Goal: Task Accomplishment & Management: Complete application form

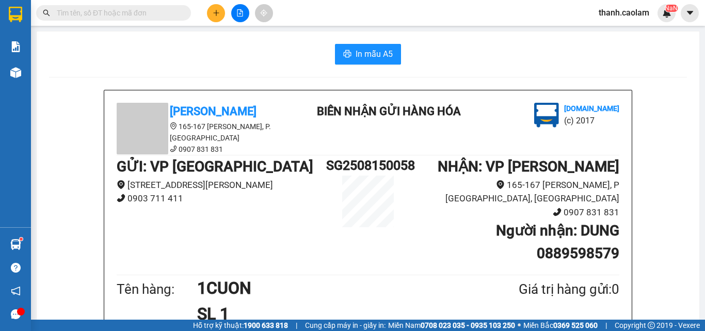
click at [219, 14] on button at bounding box center [216, 13] width 18 height 18
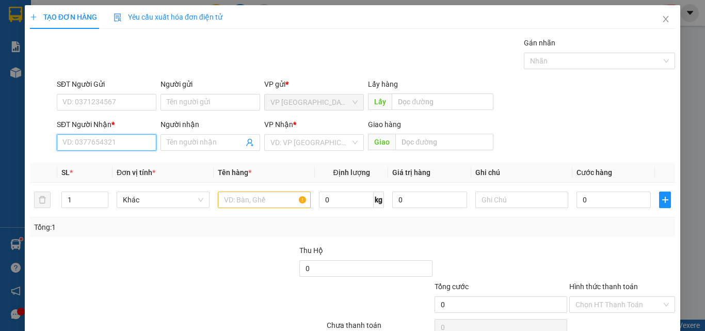
click at [102, 148] on input "SĐT Người Nhận *" at bounding box center [107, 142] width 100 height 17
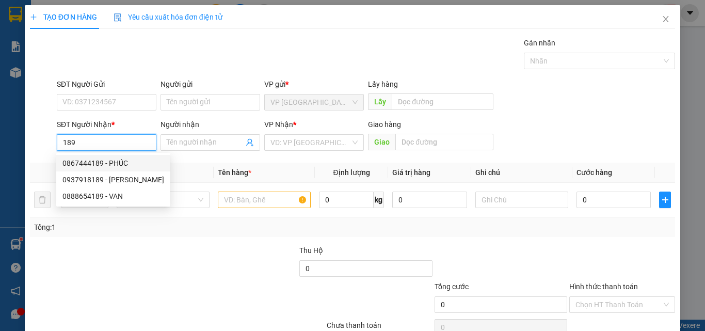
click at [123, 163] on div "0867444189 - PHÚC" at bounding box center [113, 162] width 102 height 11
type input "0867444189"
type input "PHÚC"
type input "KM 34"
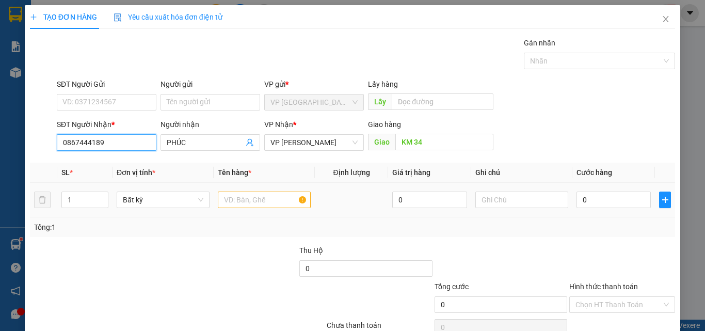
type input "0867444189"
click at [258, 195] on input "text" at bounding box center [264, 199] width 93 height 17
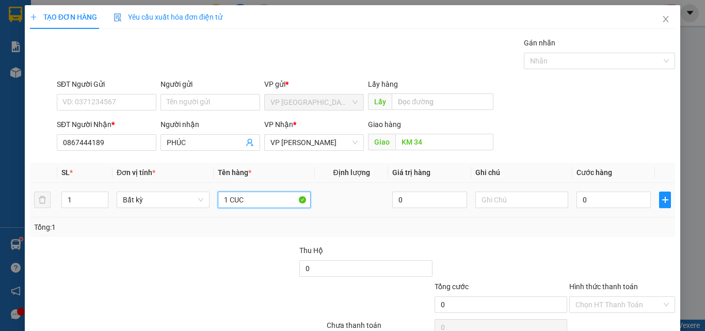
type input "1 CUC"
click at [599, 210] on td "0" at bounding box center [613, 200] width 83 height 35
click at [599, 202] on input "0" at bounding box center [613, 199] width 74 height 17
type input "4"
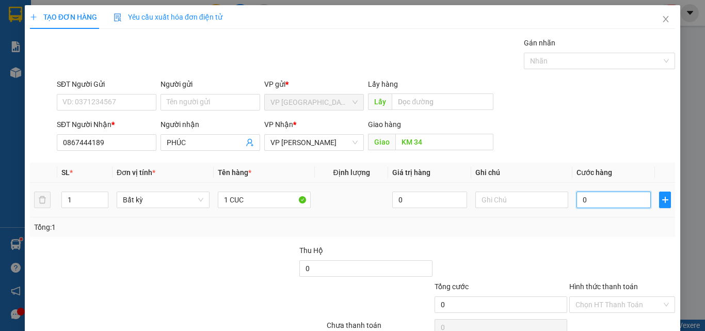
type input "4"
type input "40"
type input "40.000"
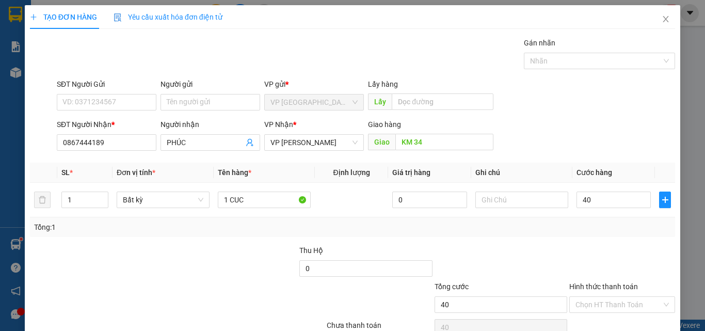
type input "40.000"
click at [641, 245] on div at bounding box center [622, 263] width 108 height 36
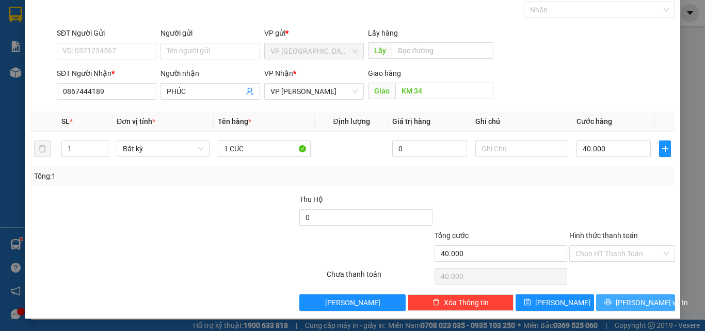
click at [635, 299] on span "[PERSON_NAME] và In" at bounding box center [652, 302] width 72 height 11
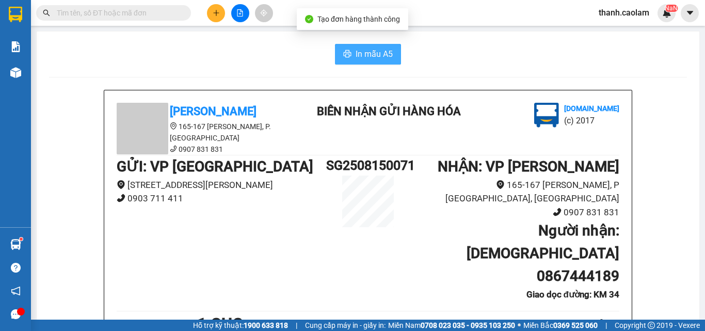
click at [390, 60] on button "In mẫu A5" at bounding box center [368, 54] width 66 height 21
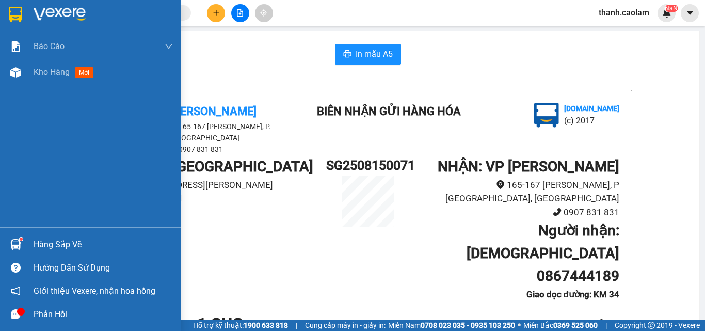
click at [18, 15] on img at bounding box center [15, 14] width 13 height 15
